Goal: Register for event/course

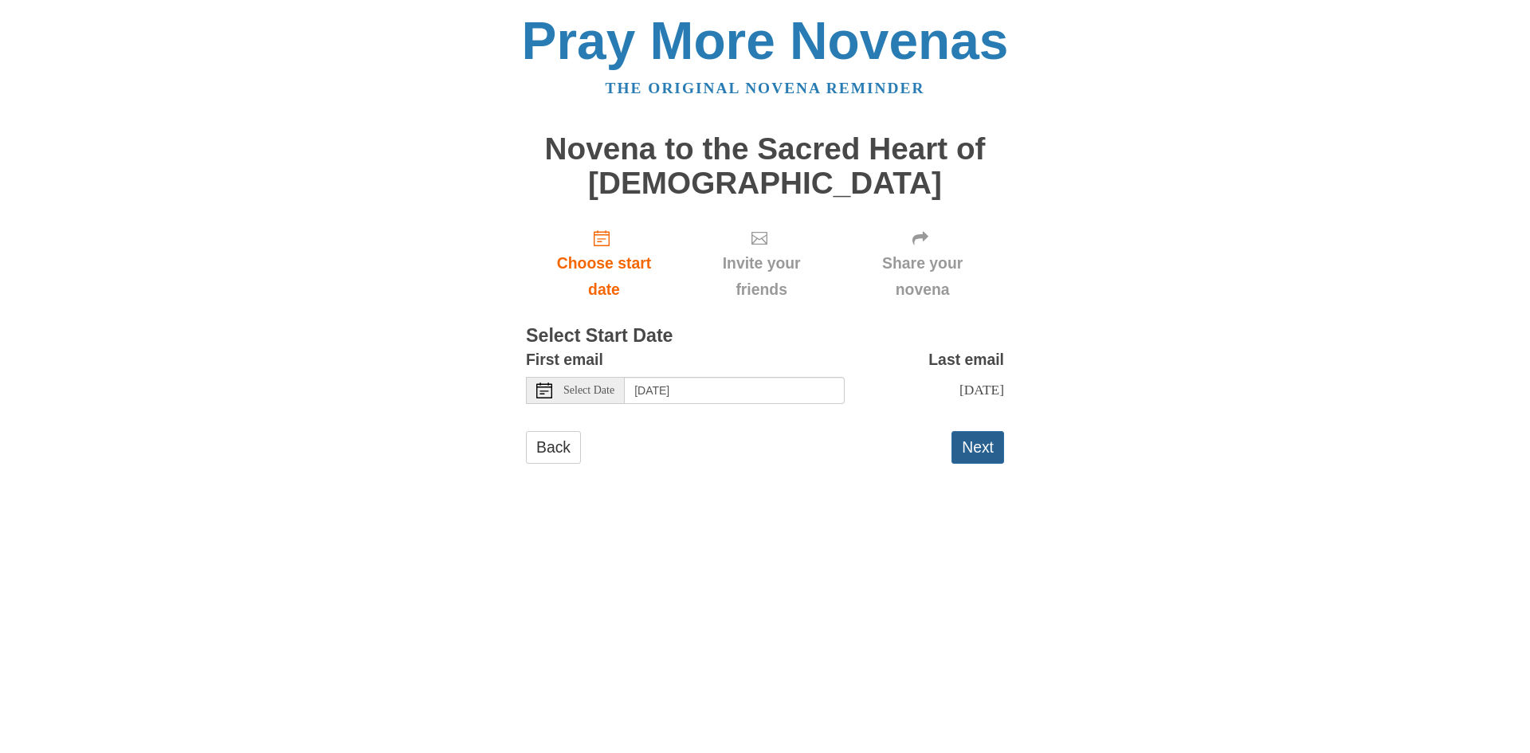
click at [972, 446] on button "Next" at bounding box center [978, 447] width 53 height 33
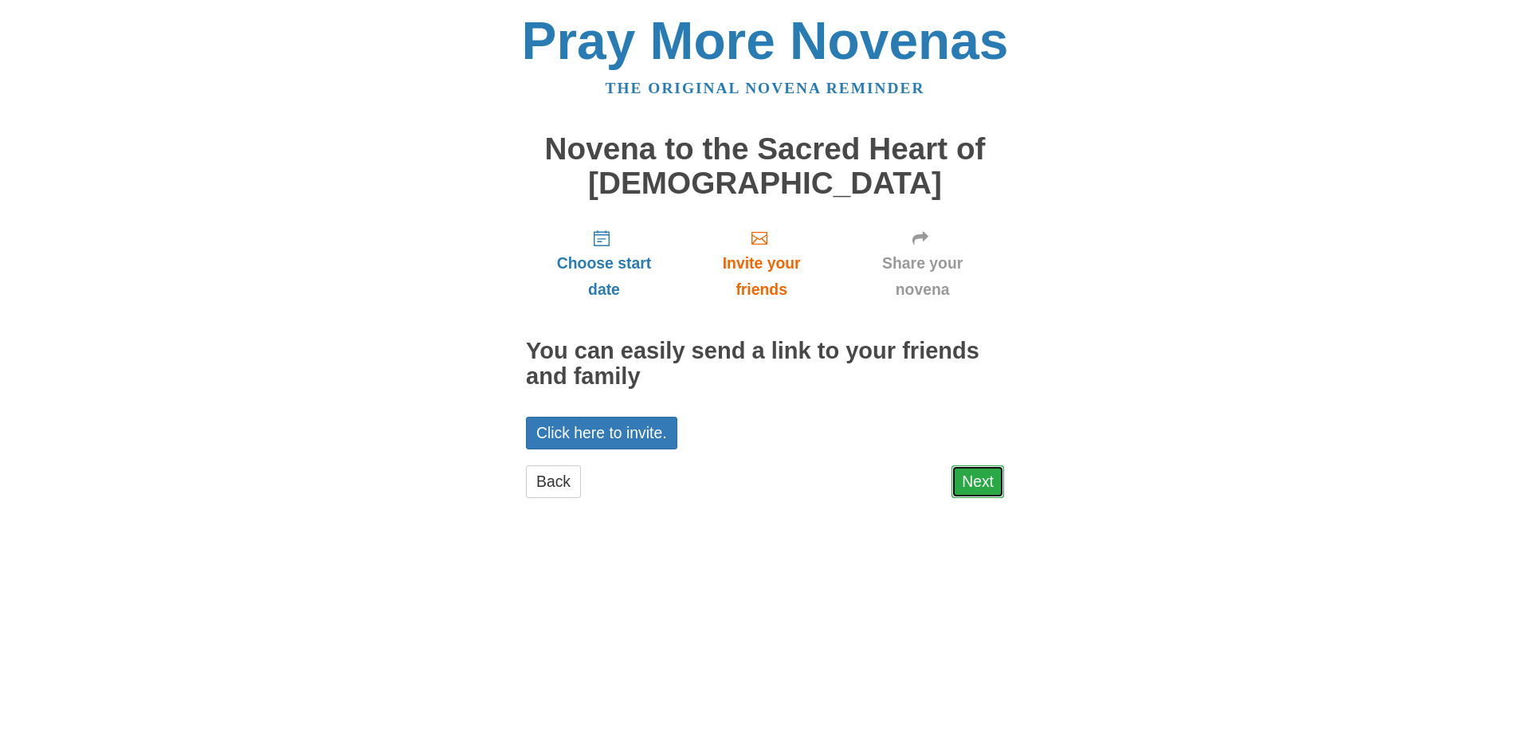
click at [965, 479] on link "Next" at bounding box center [978, 482] width 53 height 33
